Goal: Task Accomplishment & Management: Use online tool/utility

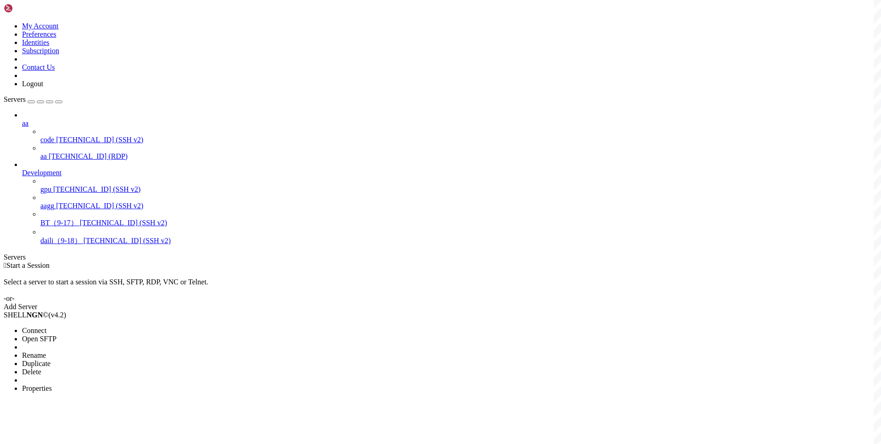
click at [46, 327] on span "Connect" at bounding box center [34, 331] width 24 height 8
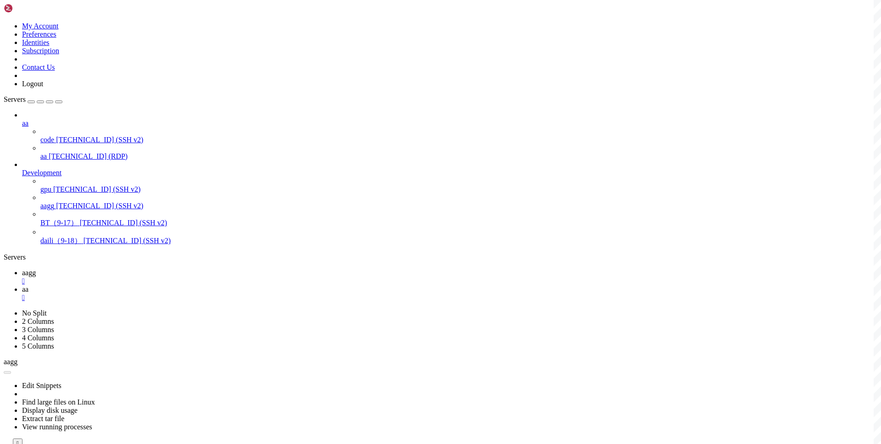
click at [36, 269] on span "aagg" at bounding box center [29, 273] width 14 height 8
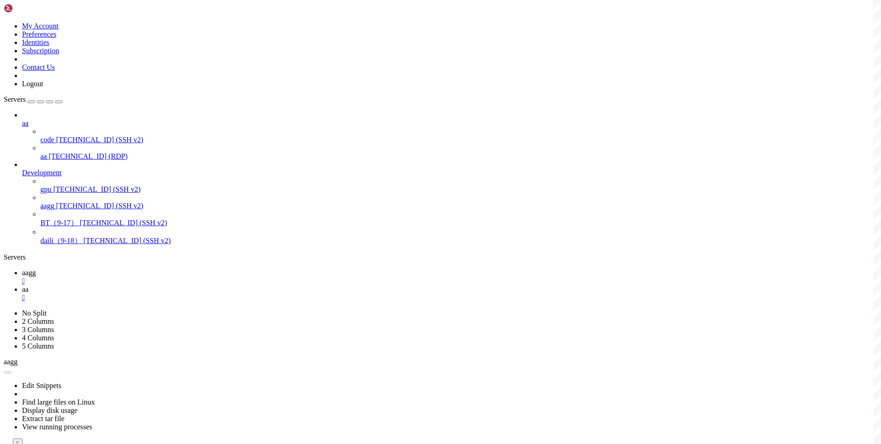
click at [22, 285] on icon at bounding box center [22, 289] width 0 height 8
click at [22, 269] on icon at bounding box center [22, 273] width 0 height 8
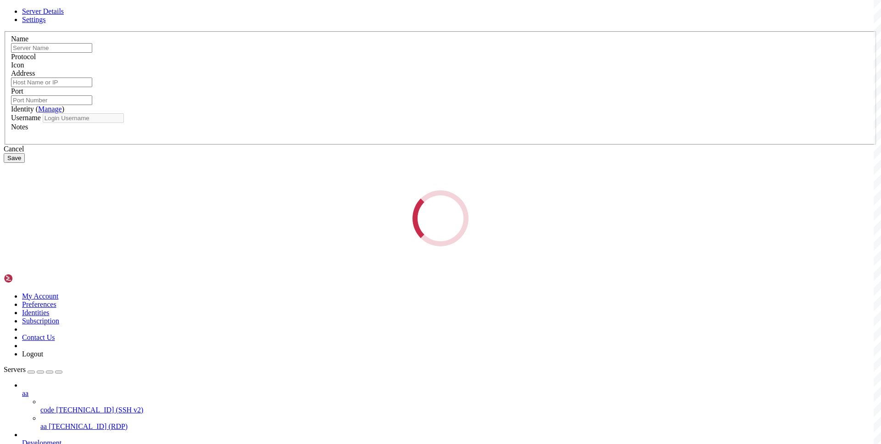
type input "aagg"
type input "[TECHNICAL_ID]"
type input "22"
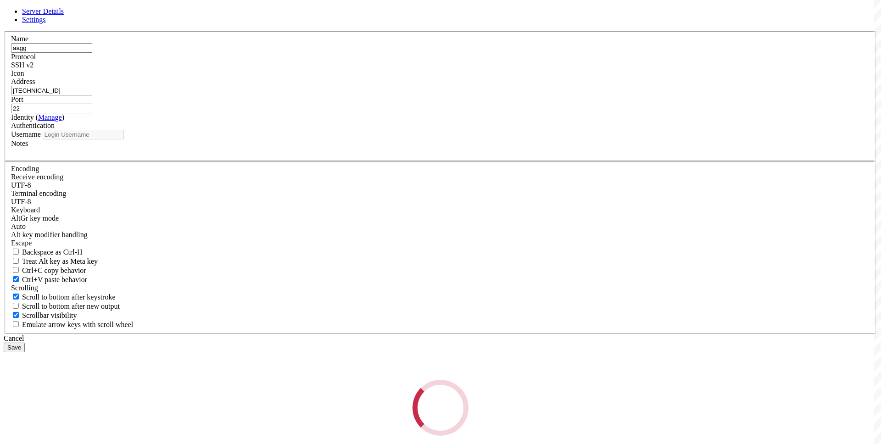
type input "root"
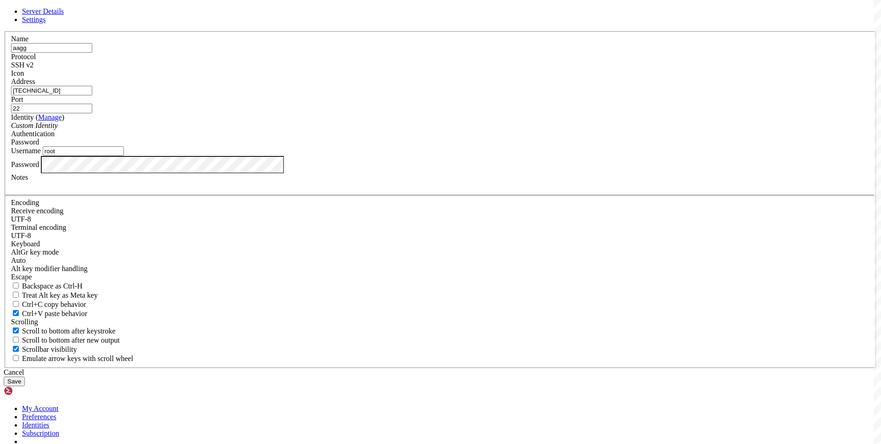
click at [92, 95] on input "[TECHNICAL_ID]" at bounding box center [51, 91] width 81 height 10
click at [4, 31] on link at bounding box center [4, 31] width 0 height 0
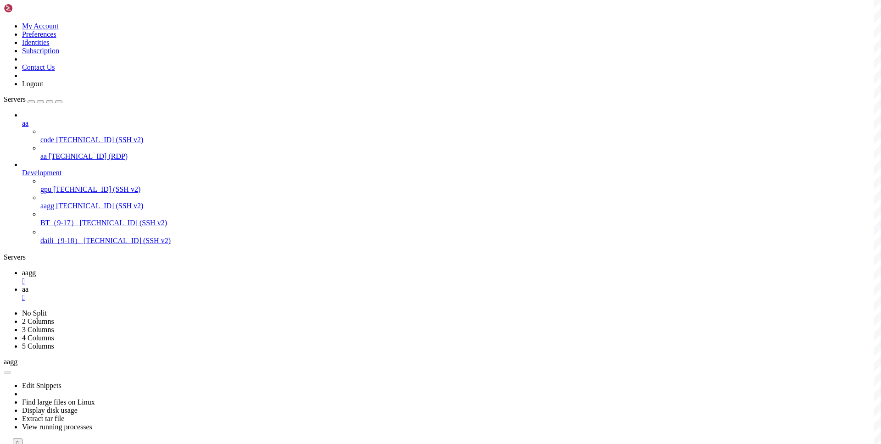
click at [28, 285] on span "aa" at bounding box center [25, 289] width 6 height 8
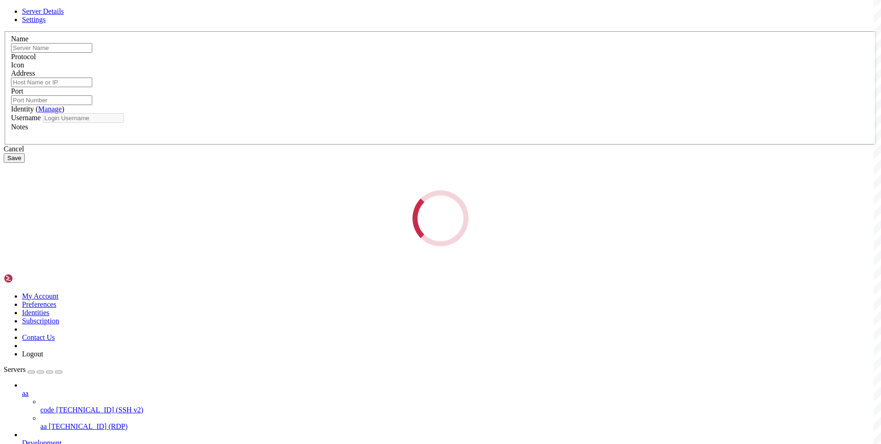
type input "aagg"
type input "[TECHNICAL_ID]"
type input "22"
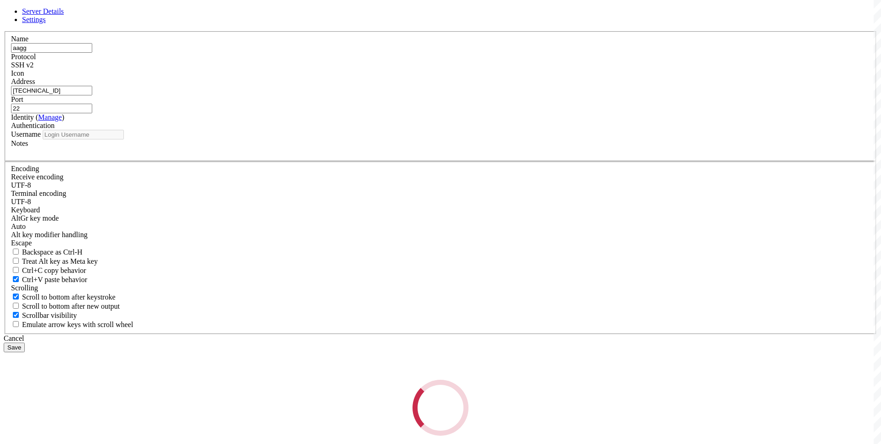
type input "root"
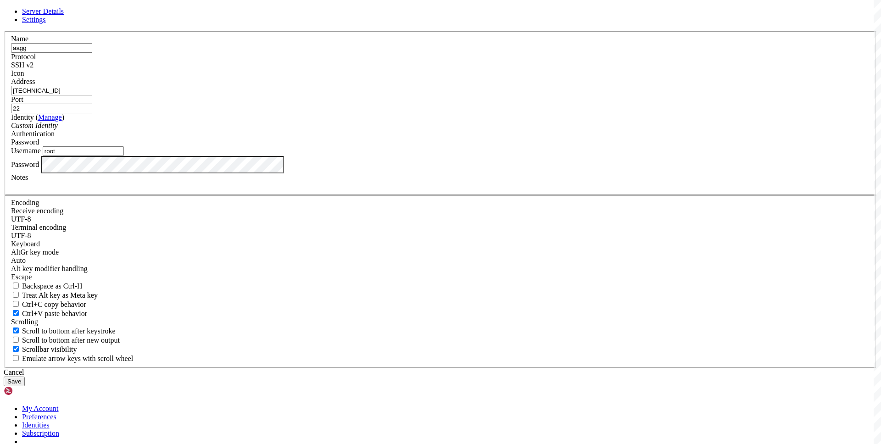
click at [92, 95] on input "[TECHNICAL_ID]" at bounding box center [51, 91] width 81 height 10
paste input "[URL]"
type input "[TECHNICAL_ID]"
click at [25, 377] on button "Save" at bounding box center [14, 382] width 21 height 10
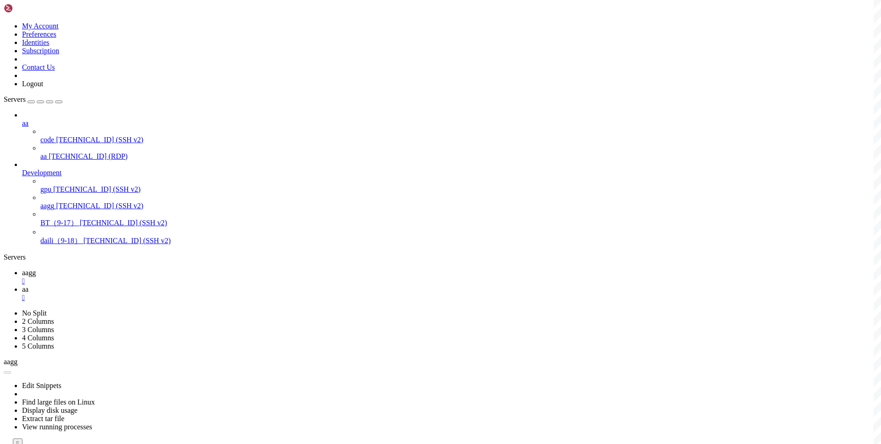
click at [139, 269] on link "aagg " at bounding box center [450, 277] width 856 height 17
click at [156, 277] on div "" at bounding box center [450, 281] width 856 height 8
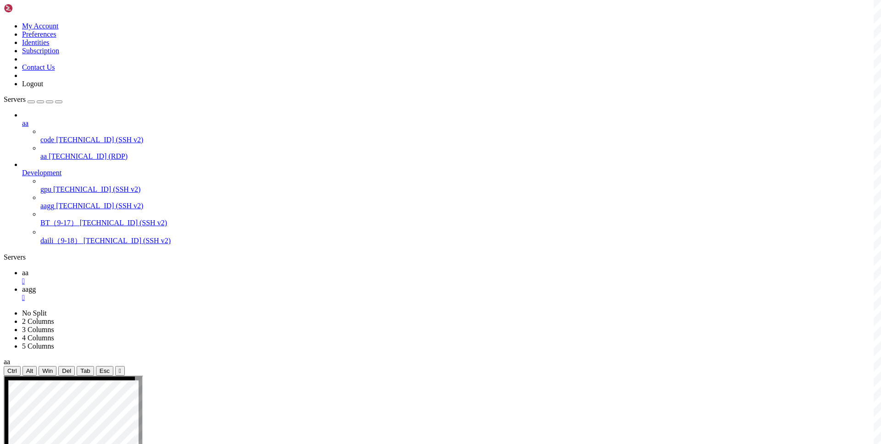
click at [28, 269] on span "aa" at bounding box center [25, 273] width 6 height 8
click at [22, 285] on icon at bounding box center [22, 289] width 0 height 8
click at [28, 269] on span "aa" at bounding box center [25, 273] width 6 height 8
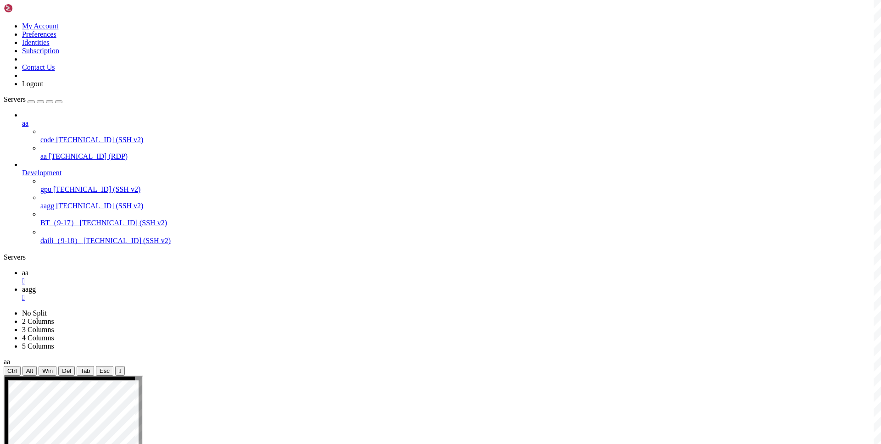
click at [36, 285] on span "aagg" at bounding box center [29, 289] width 14 height 8
click at [138, 269] on link "aa " at bounding box center [450, 277] width 856 height 17
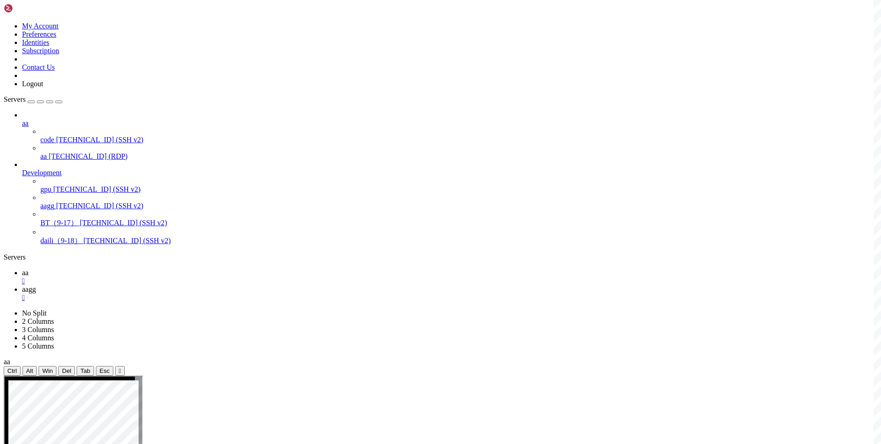
click at [22, 285] on icon at bounding box center [22, 289] width 0 height 8
click at [143, 277] on div "" at bounding box center [450, 281] width 856 height 8
